Goal: Task Accomplishment & Management: Manage account settings

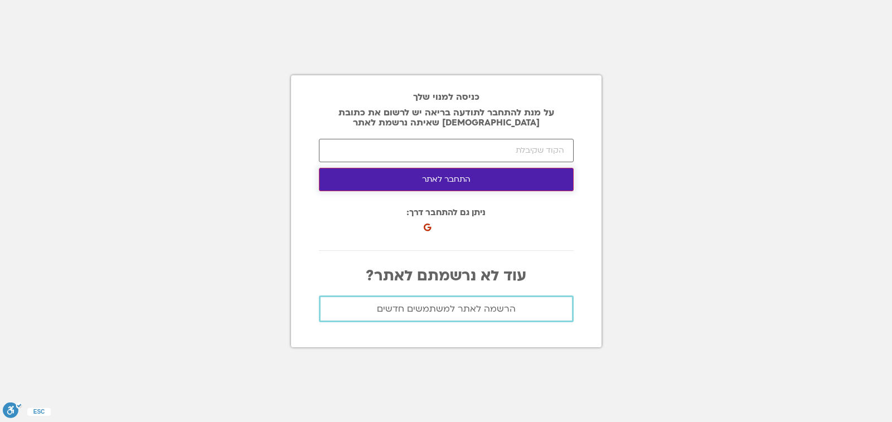
scroll to position [0, 33]
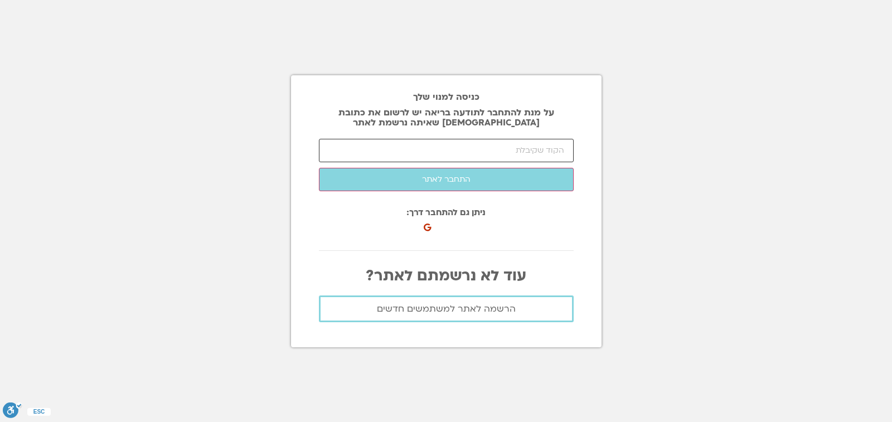
click at [433, 155] on input "number" at bounding box center [446, 150] width 255 height 23
type input "70413"
click button "שלח [PERSON_NAME] קוד התחברות" at bounding box center [0, 0] width 0 height 0
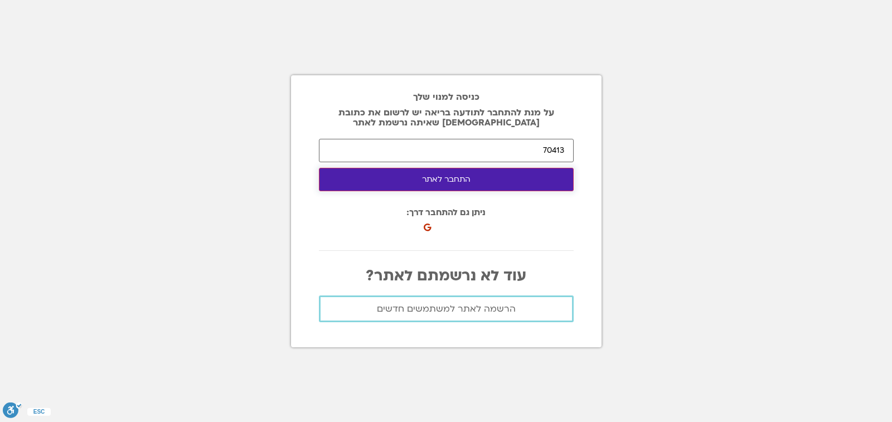
click at [458, 183] on button "התחבר לאתר" at bounding box center [446, 179] width 255 height 23
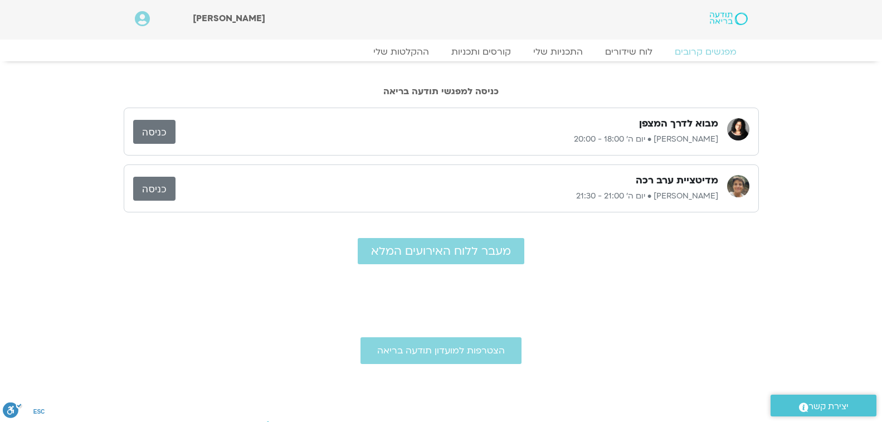
click at [163, 136] on link "כניסה" at bounding box center [154, 132] width 42 height 24
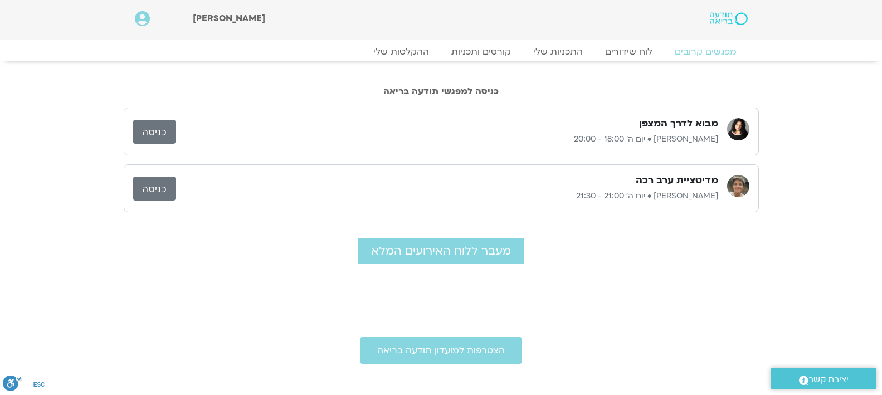
click at [152, 127] on link "כניסה" at bounding box center [154, 132] width 42 height 24
